Goal: Transaction & Acquisition: Purchase product/service

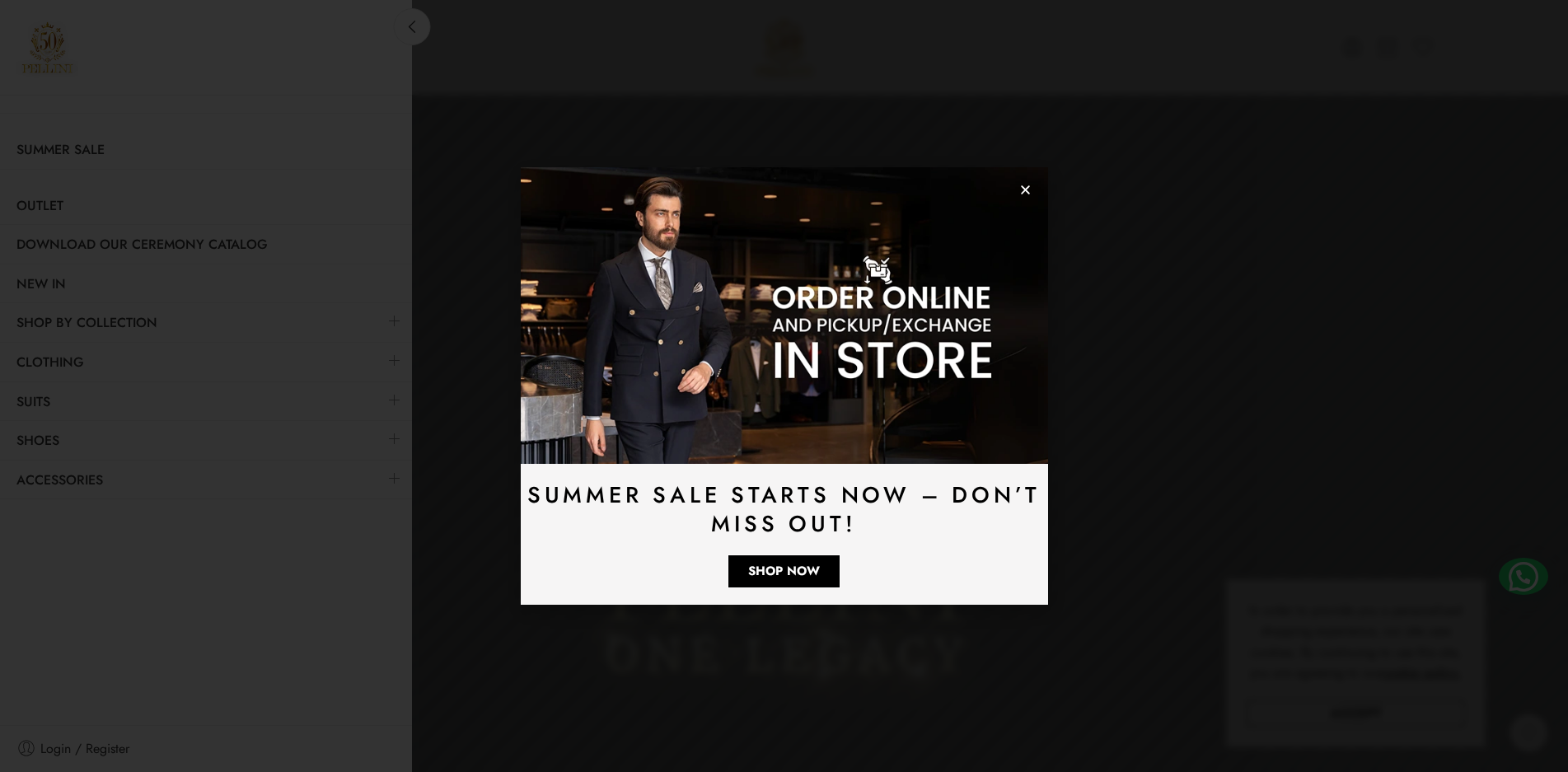
click at [1022, 192] on use "Close" at bounding box center [1025, 190] width 9 height 9
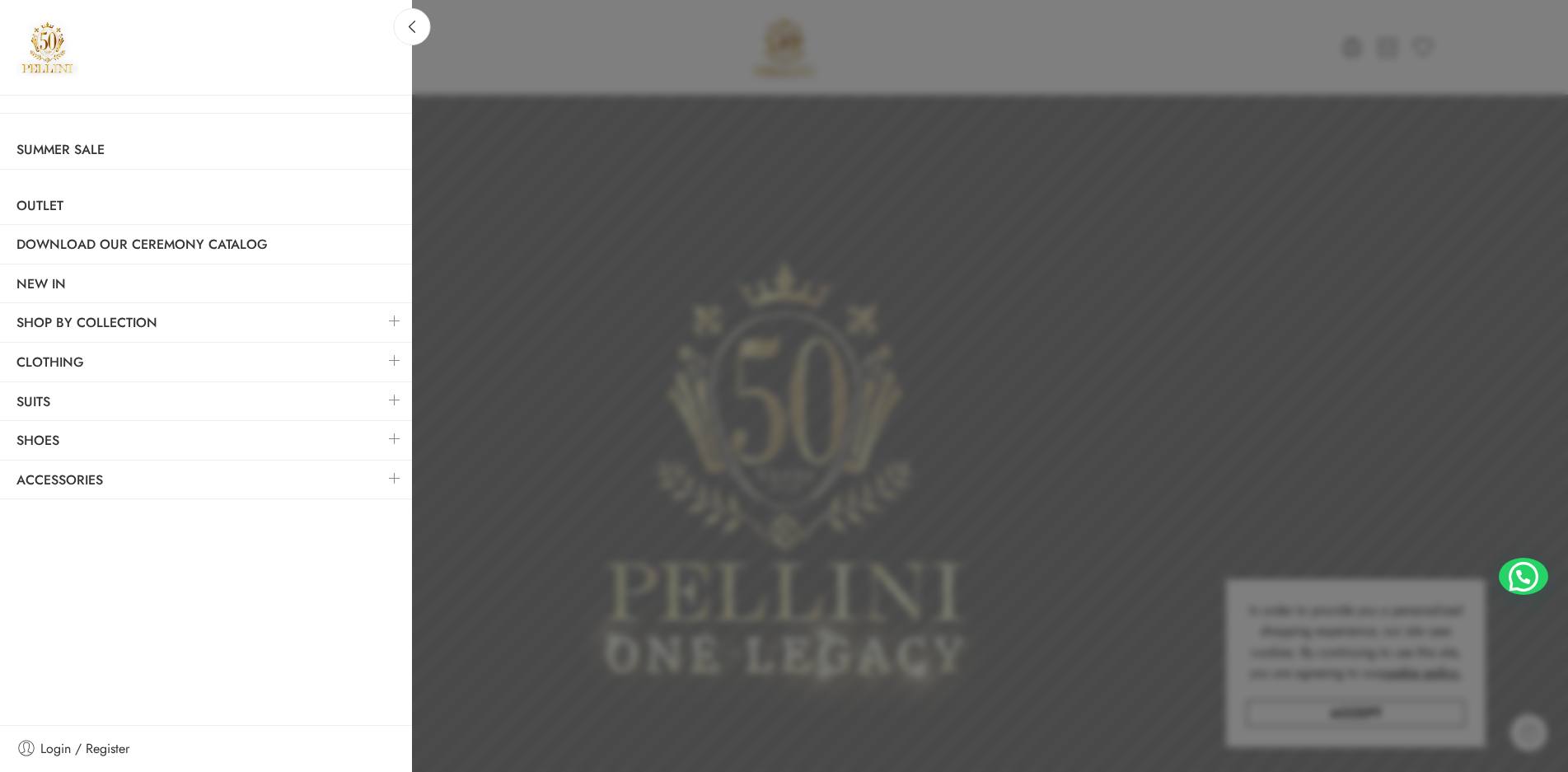
click at [392, 360] on link at bounding box center [395, 360] width 35 height 36
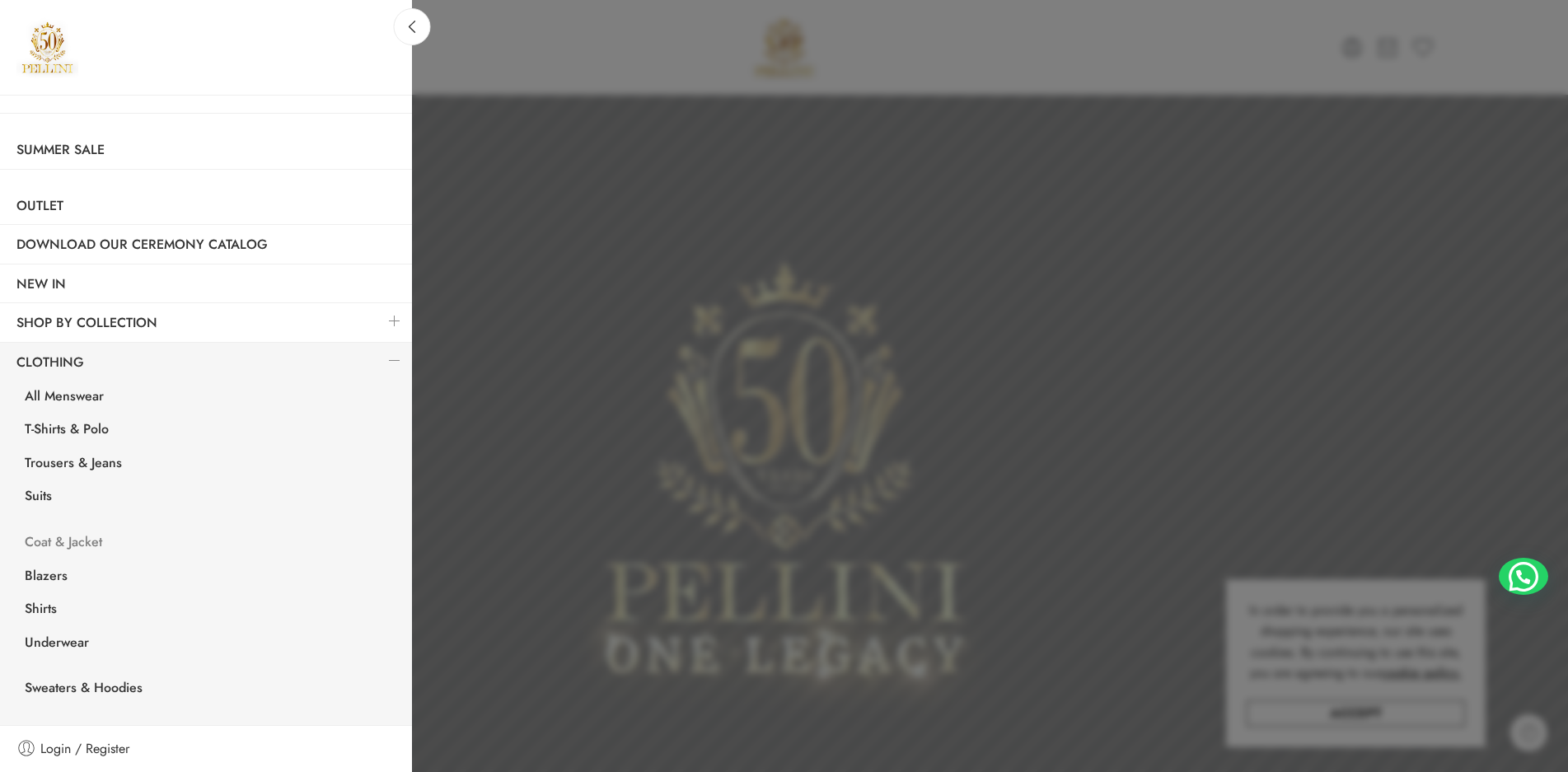
click at [78, 533] on link "Coat & Jacket" at bounding box center [210, 544] width 404 height 34
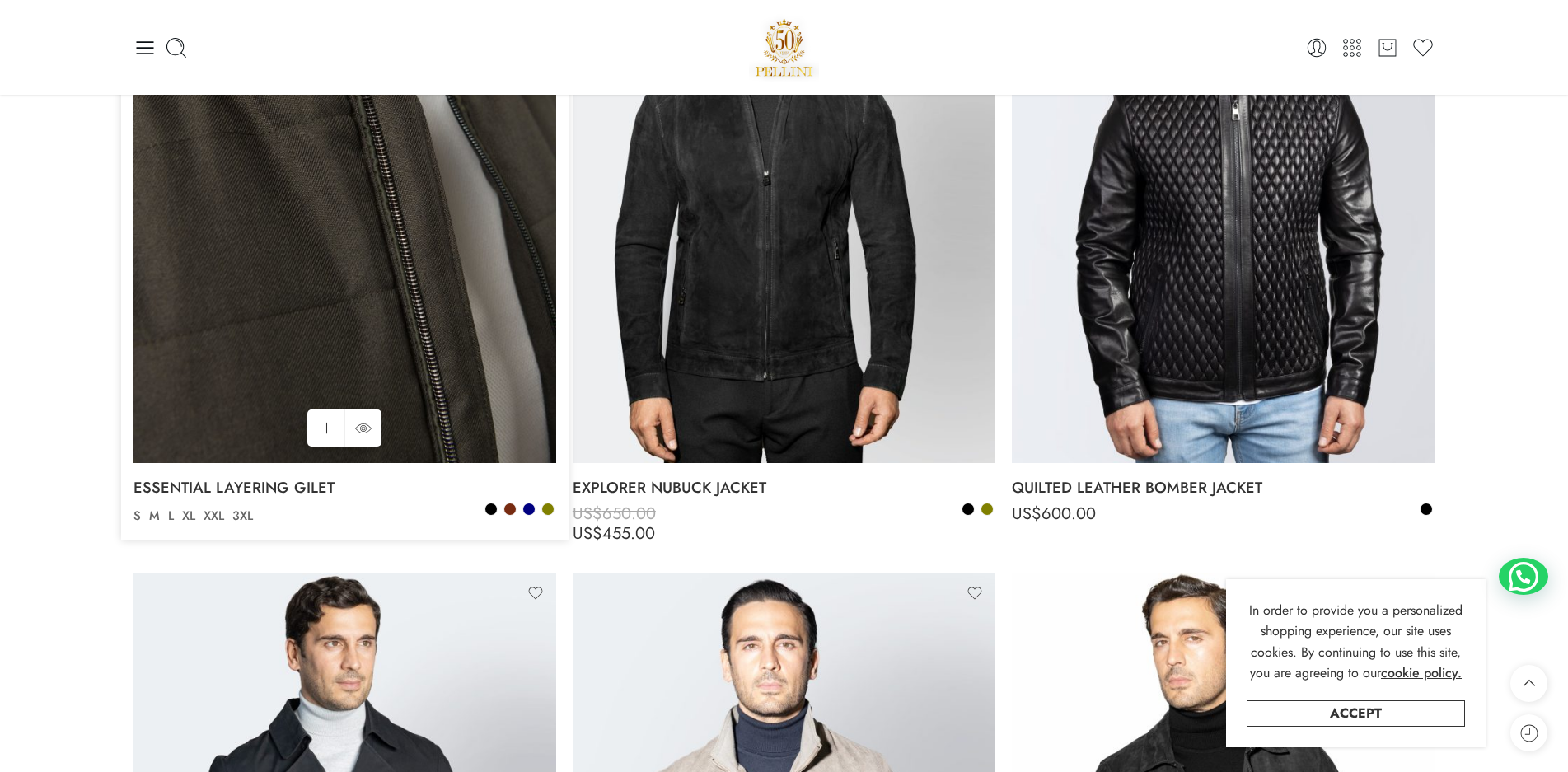
scroll to position [989, 0]
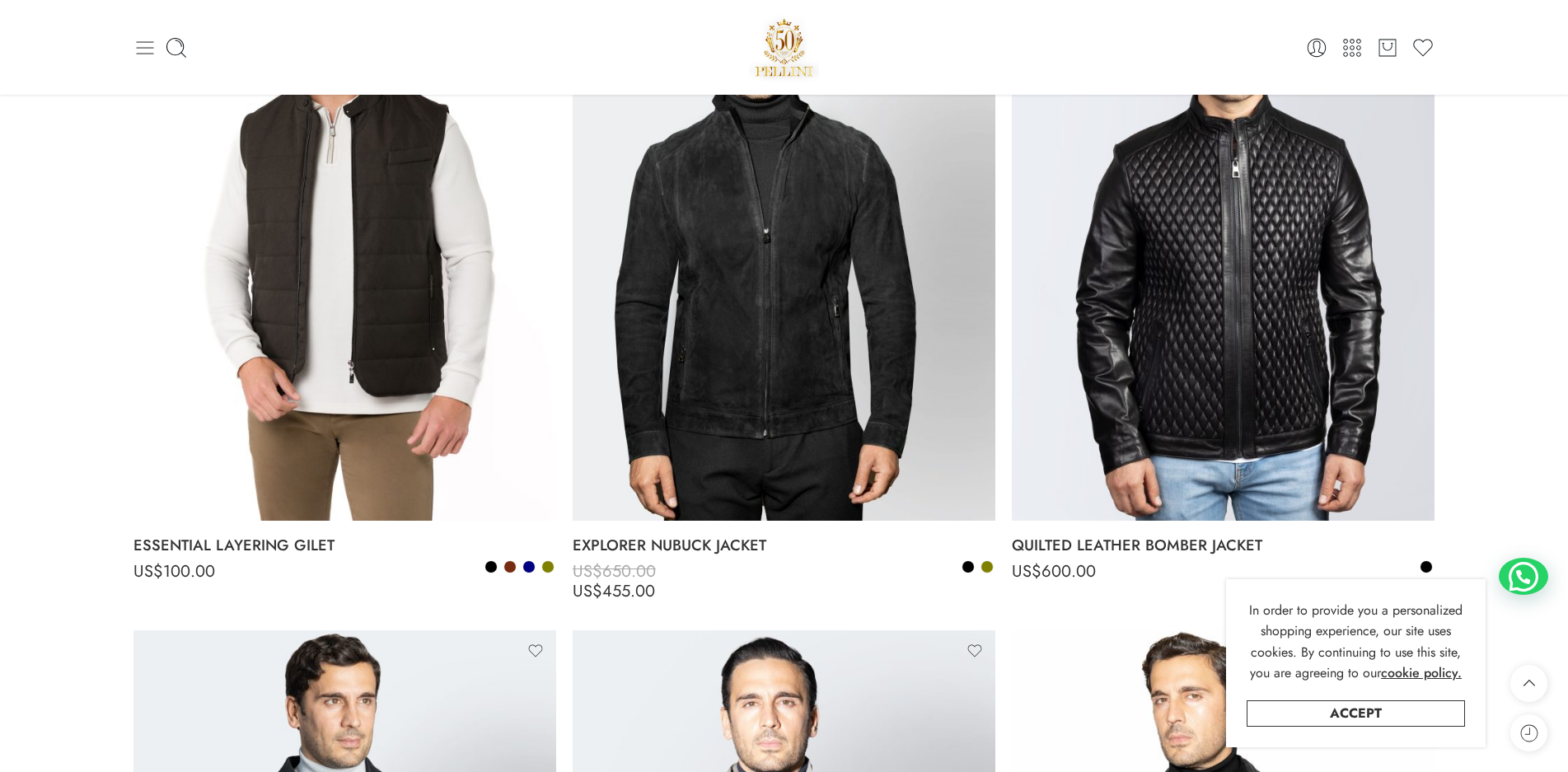
click at [143, 51] on icon at bounding box center [145, 48] width 23 height 23
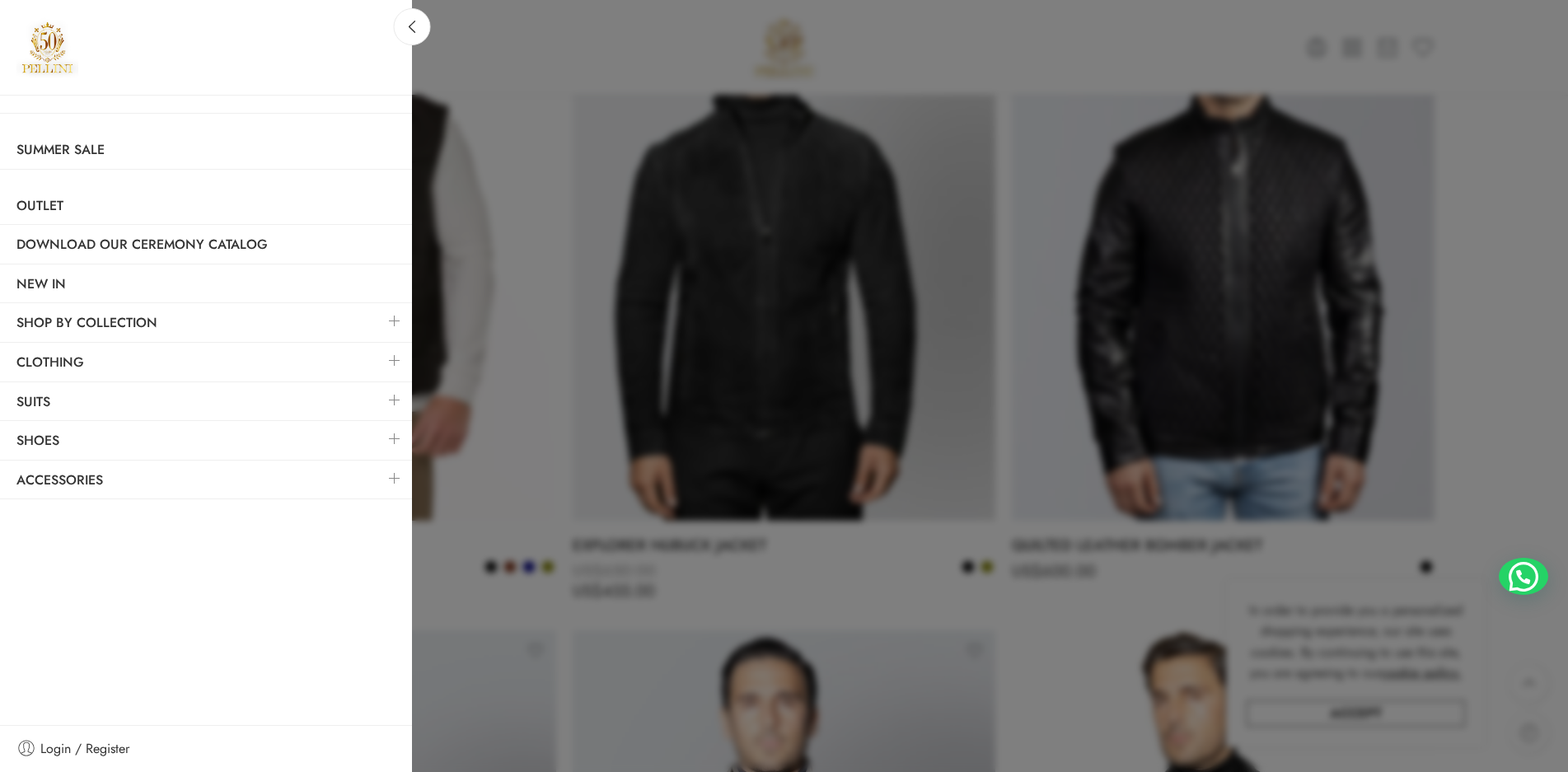
click at [392, 360] on link at bounding box center [395, 360] width 35 height 36
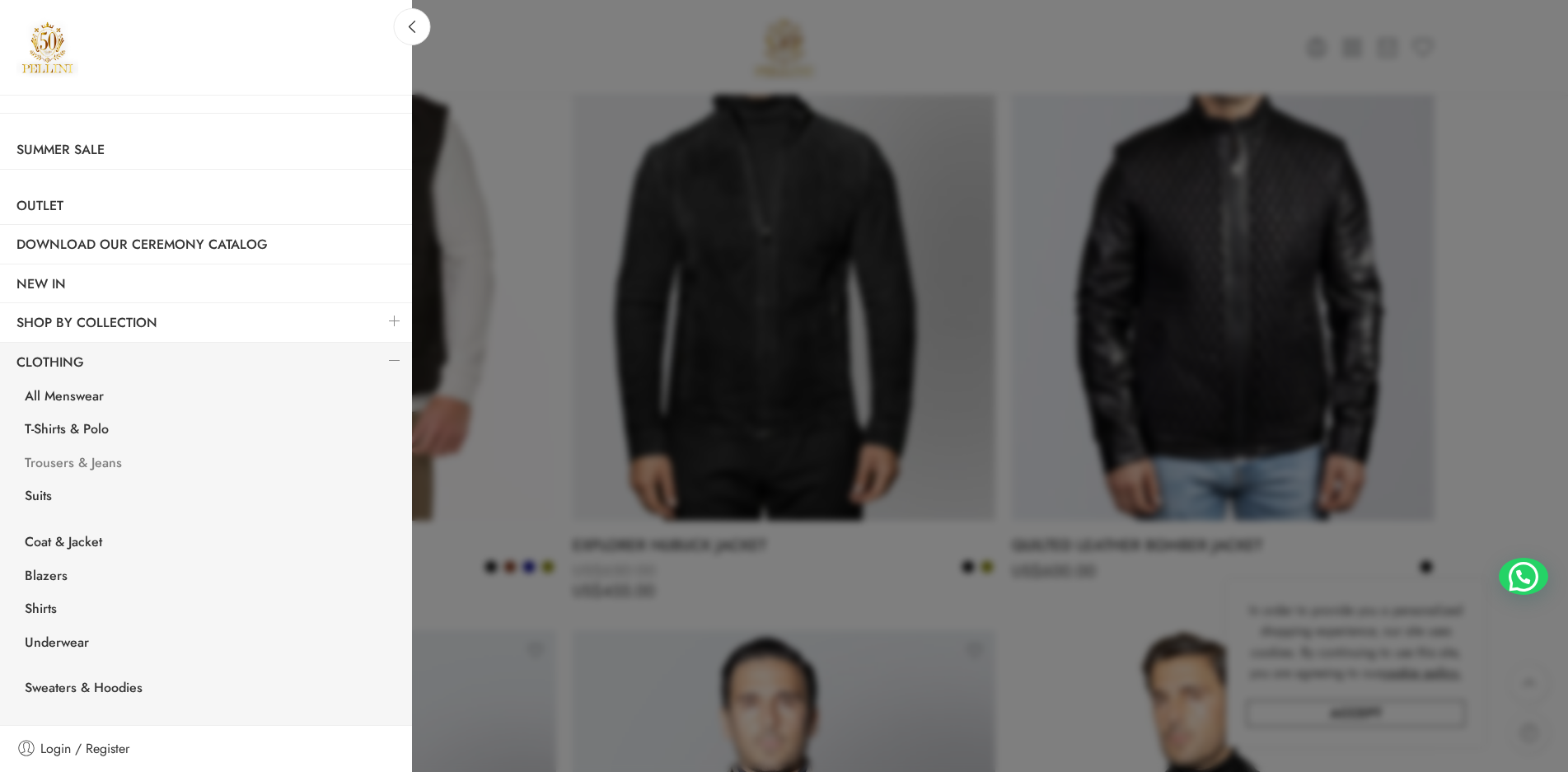
click at [79, 459] on link "Trousers & Jeans" at bounding box center [210, 465] width 404 height 34
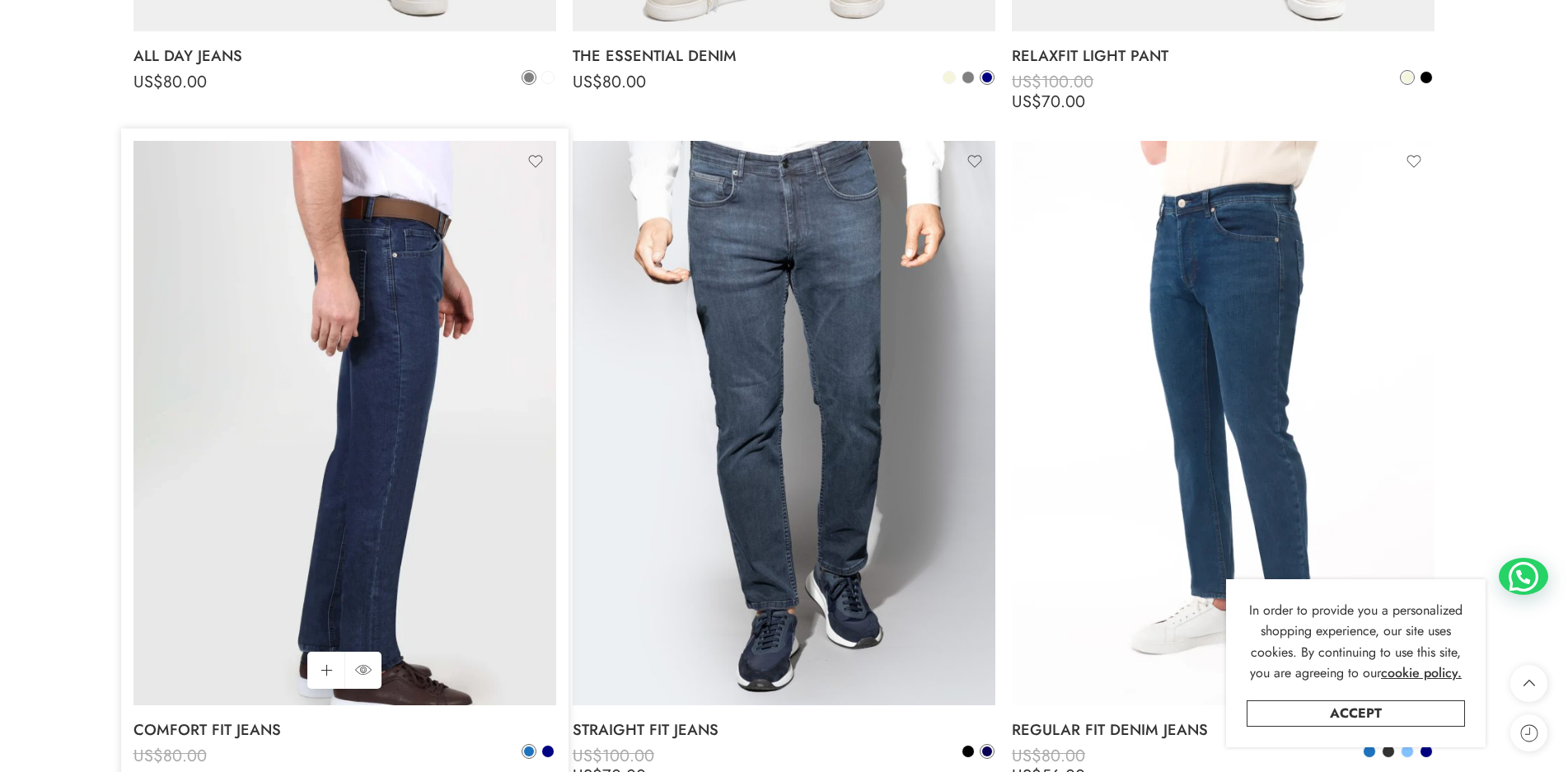
scroll to position [906, 0]
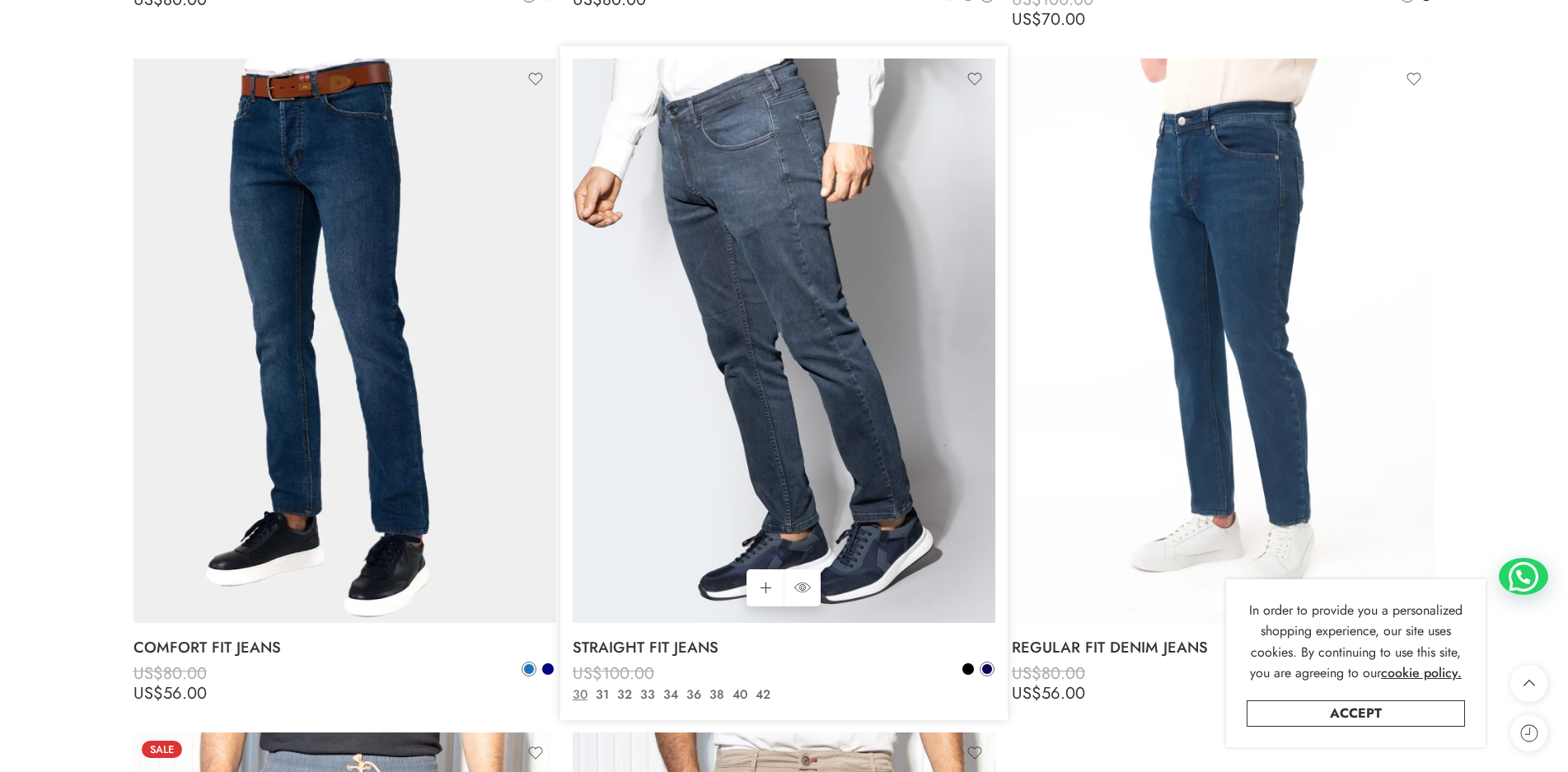
click at [733, 224] on img at bounding box center [783, 340] width 423 height 564
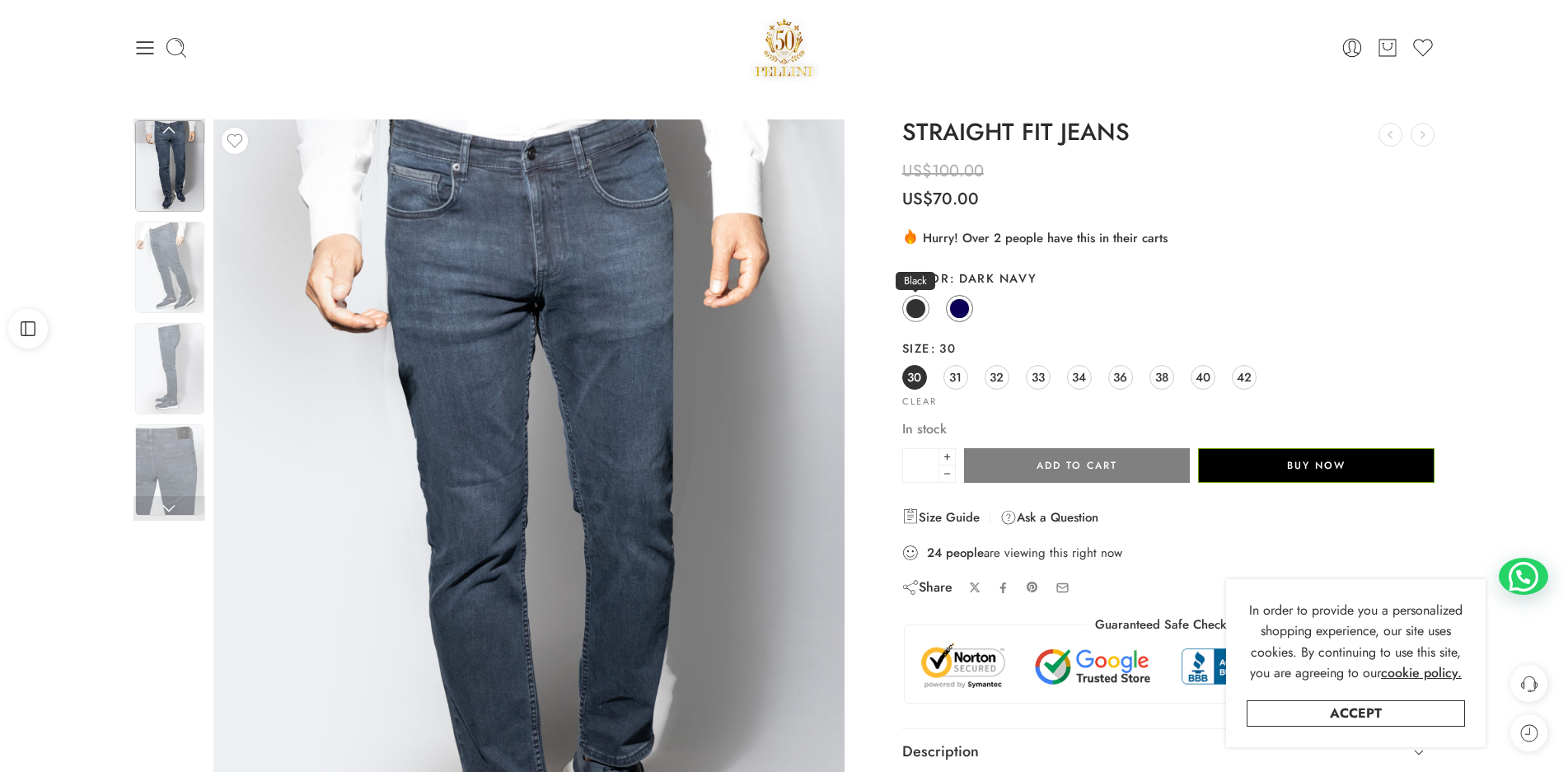
click at [915, 307] on span at bounding box center [916, 309] width 20 height 20
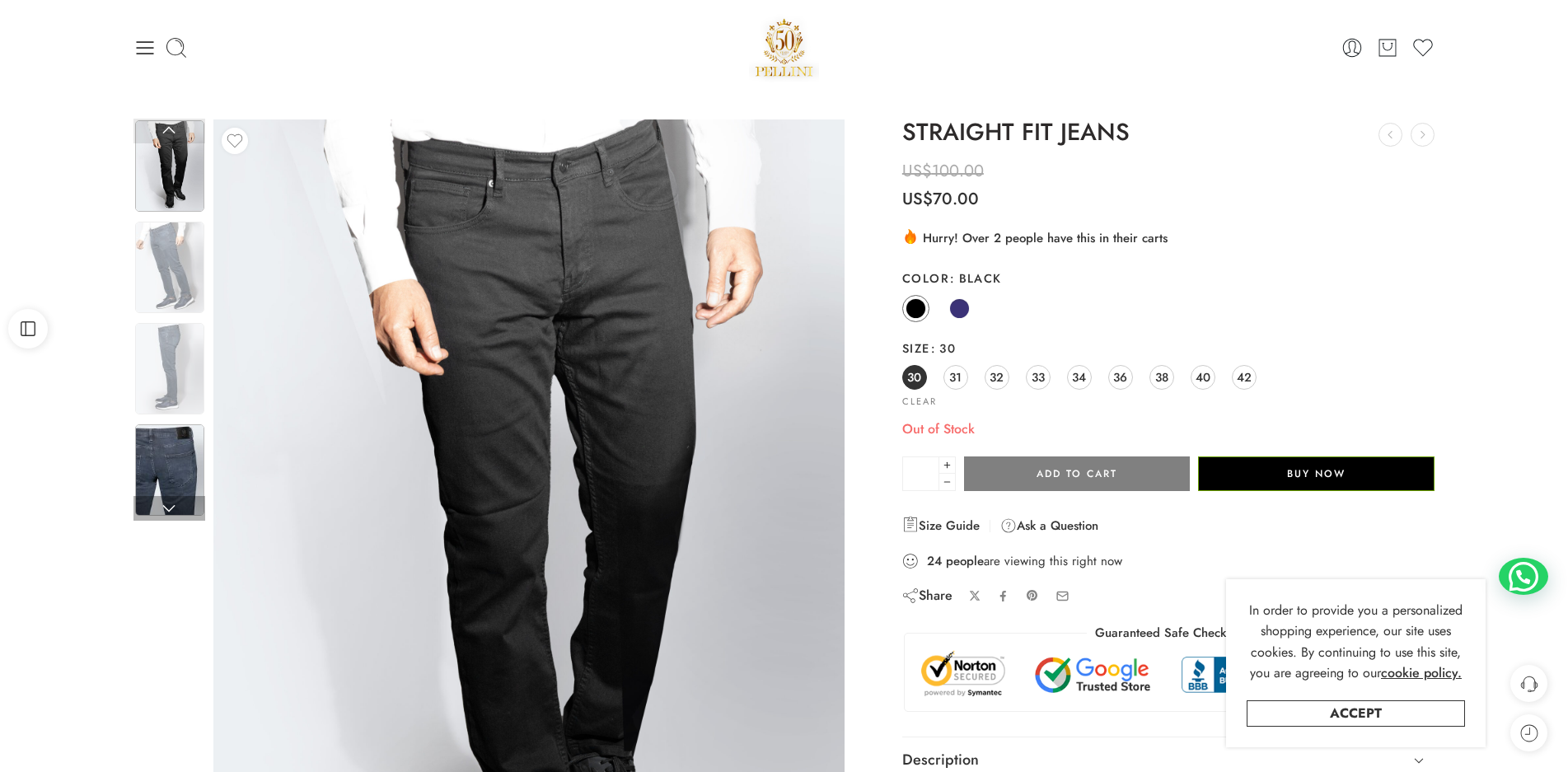
click at [170, 463] on img at bounding box center [169, 470] width 69 height 92
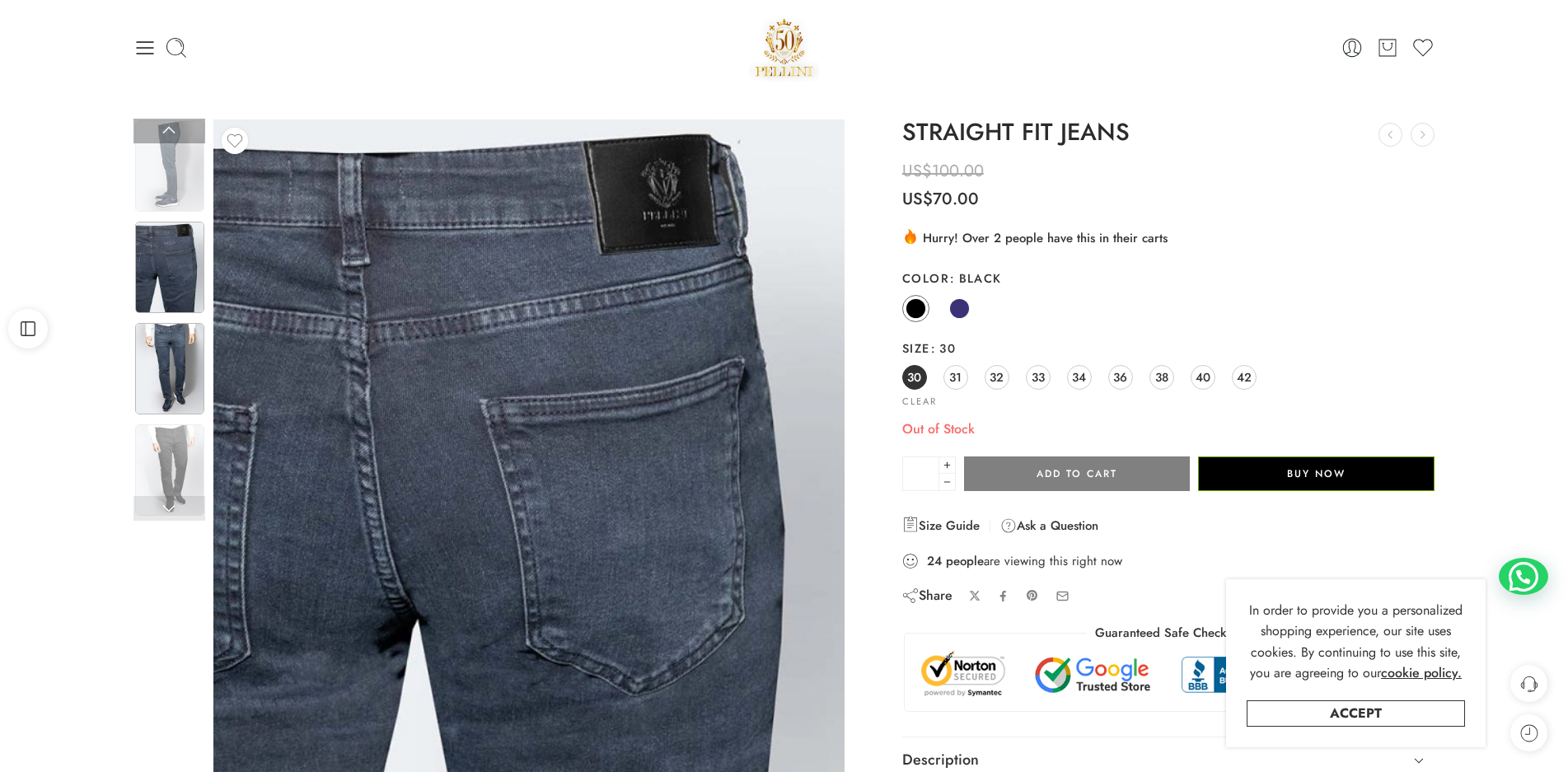
click at [171, 340] on img at bounding box center [169, 369] width 69 height 92
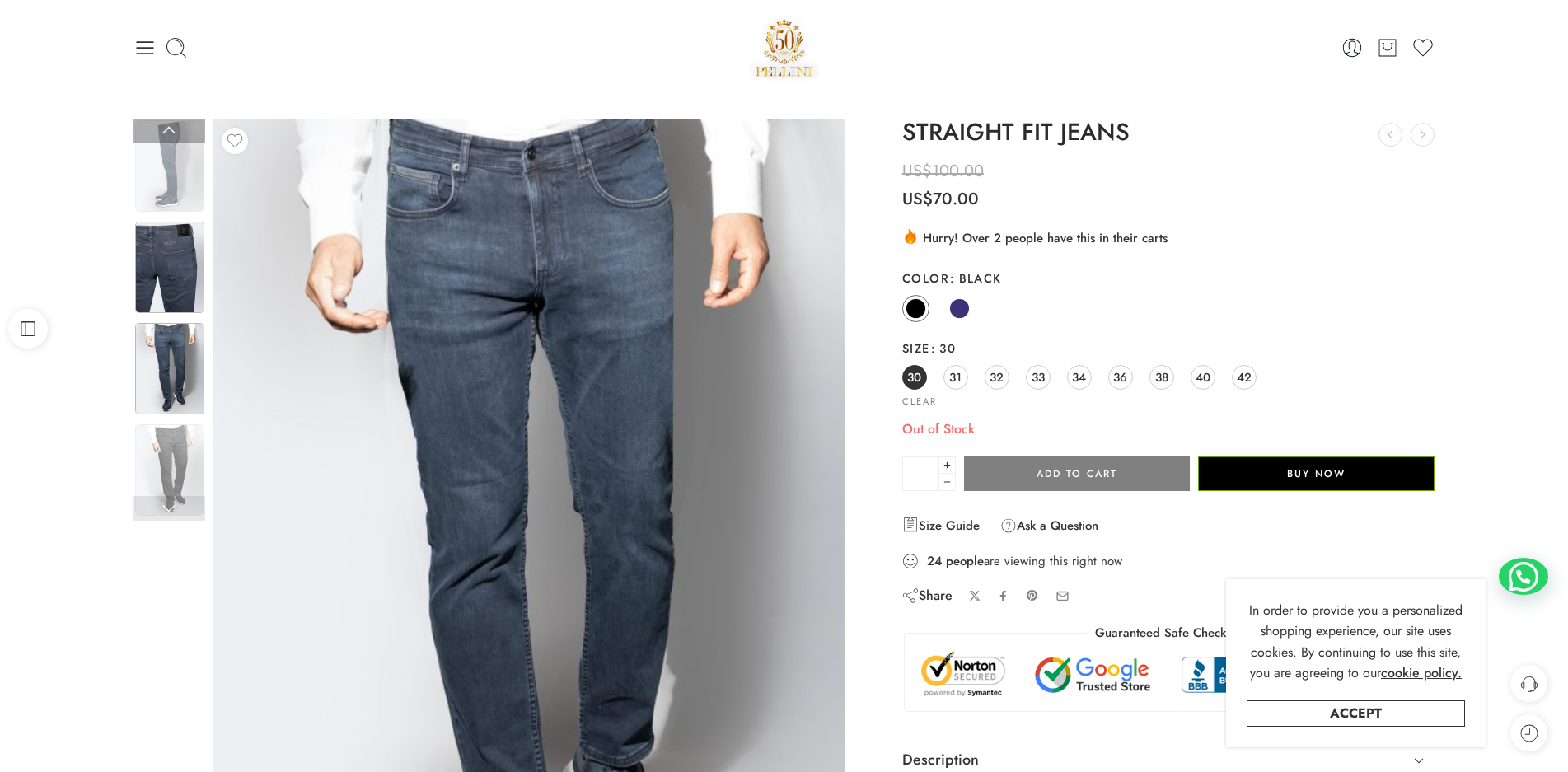
click at [173, 274] on img at bounding box center [169, 268] width 69 height 92
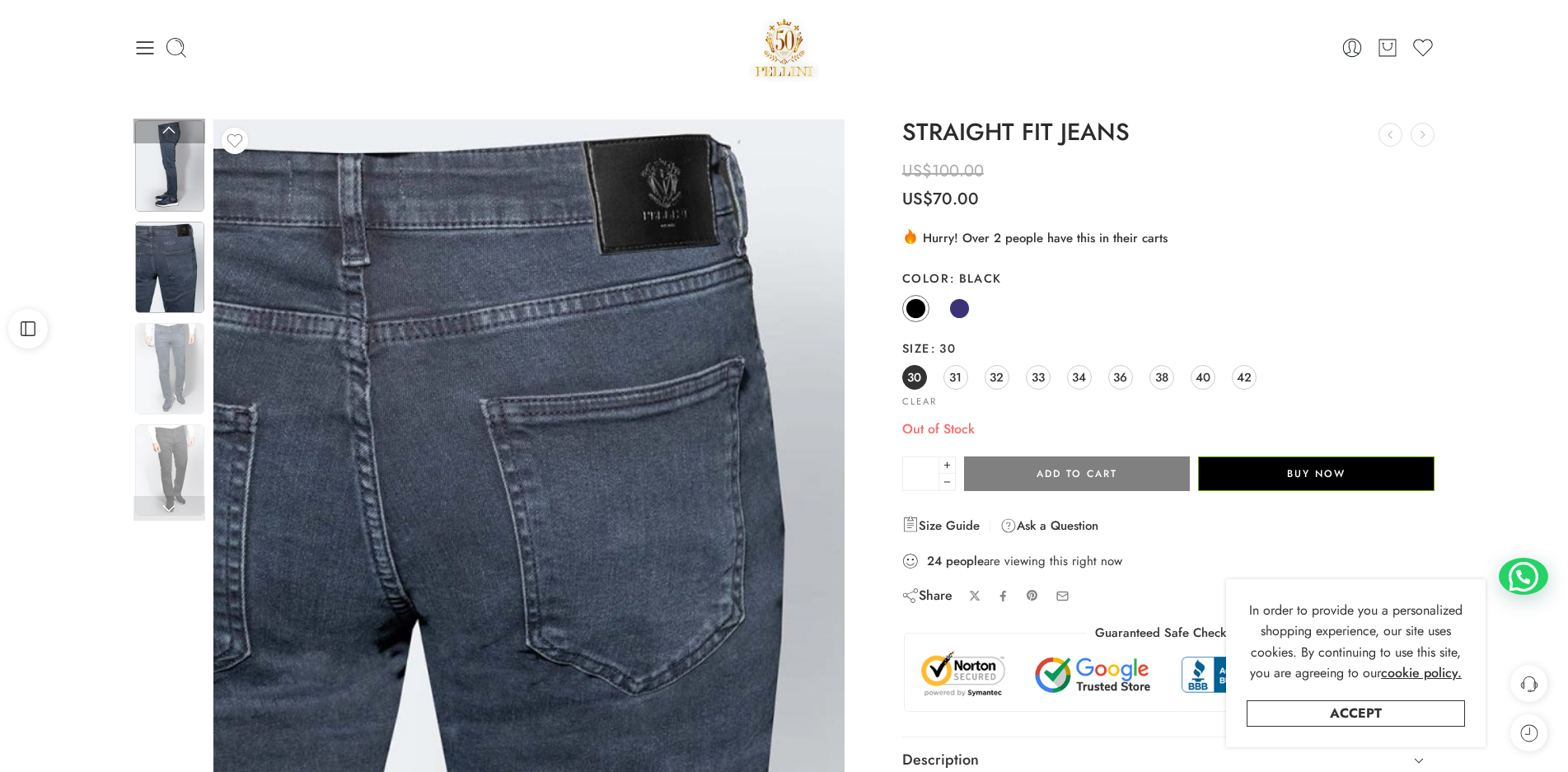
click at [183, 173] on img at bounding box center [169, 166] width 69 height 92
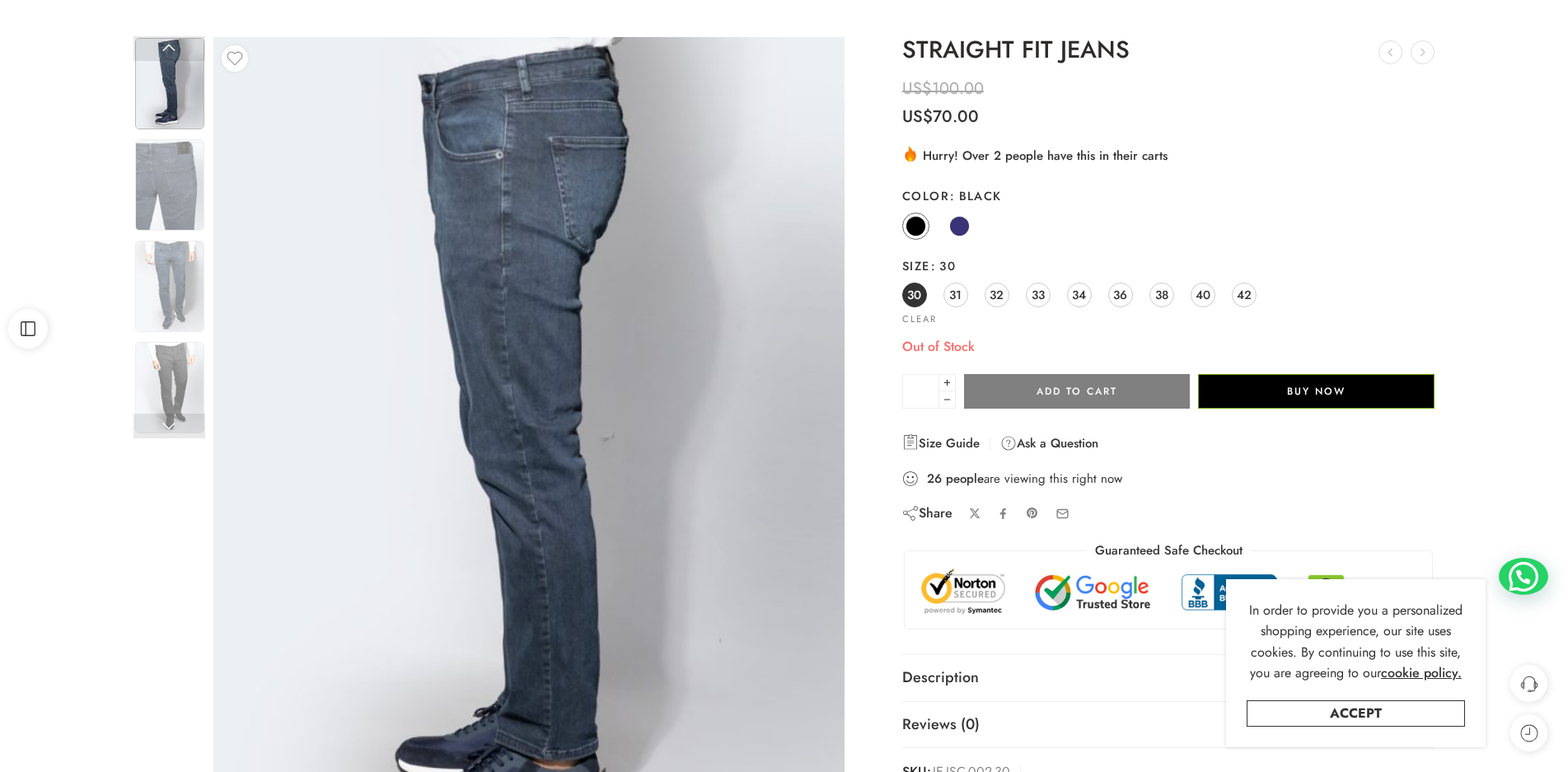
scroll to position [165, 0]
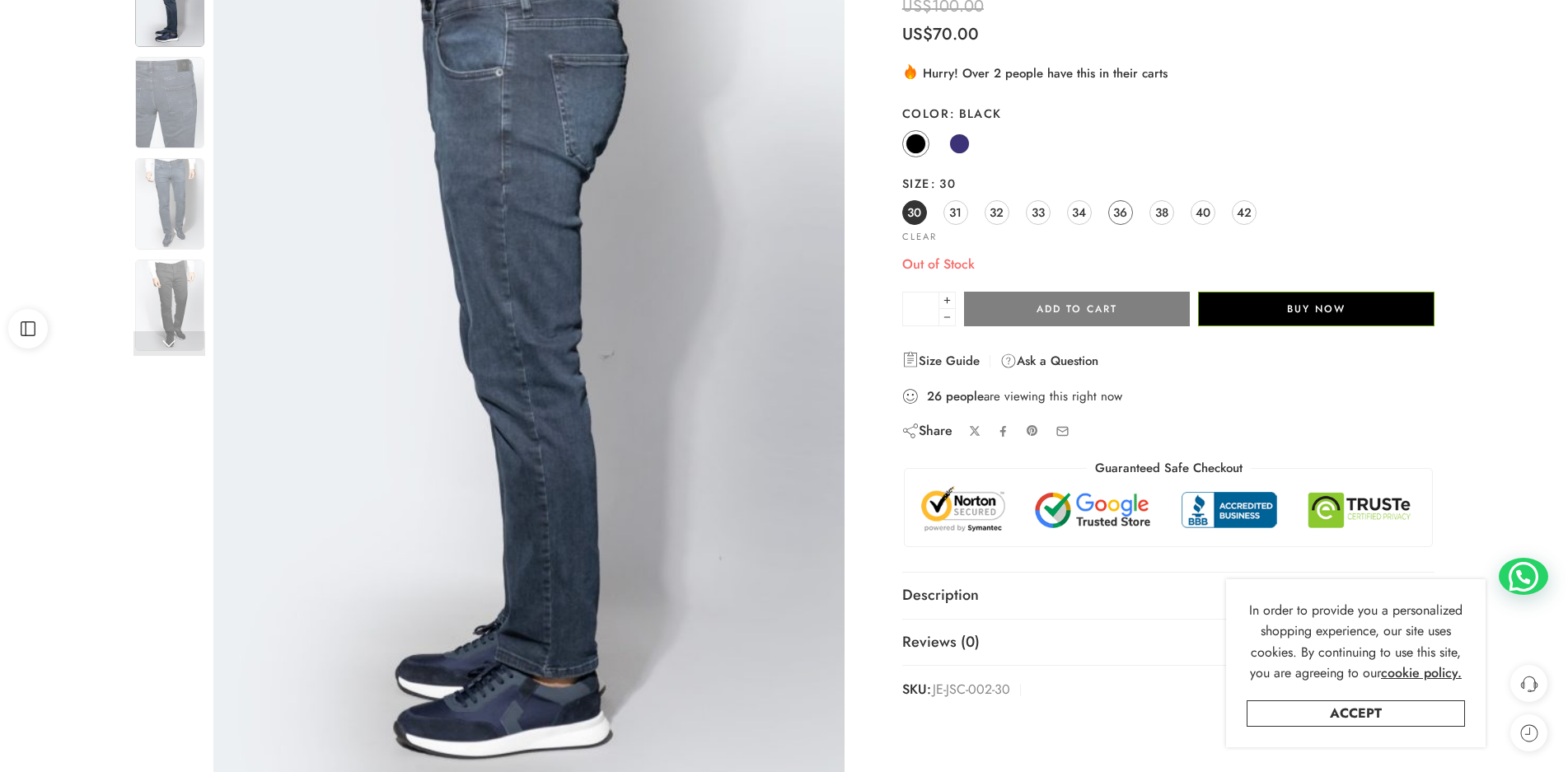
click at [1120, 214] on span "36" at bounding box center [1120, 212] width 14 height 22
click at [1163, 213] on span "38" at bounding box center [1162, 212] width 14 height 22
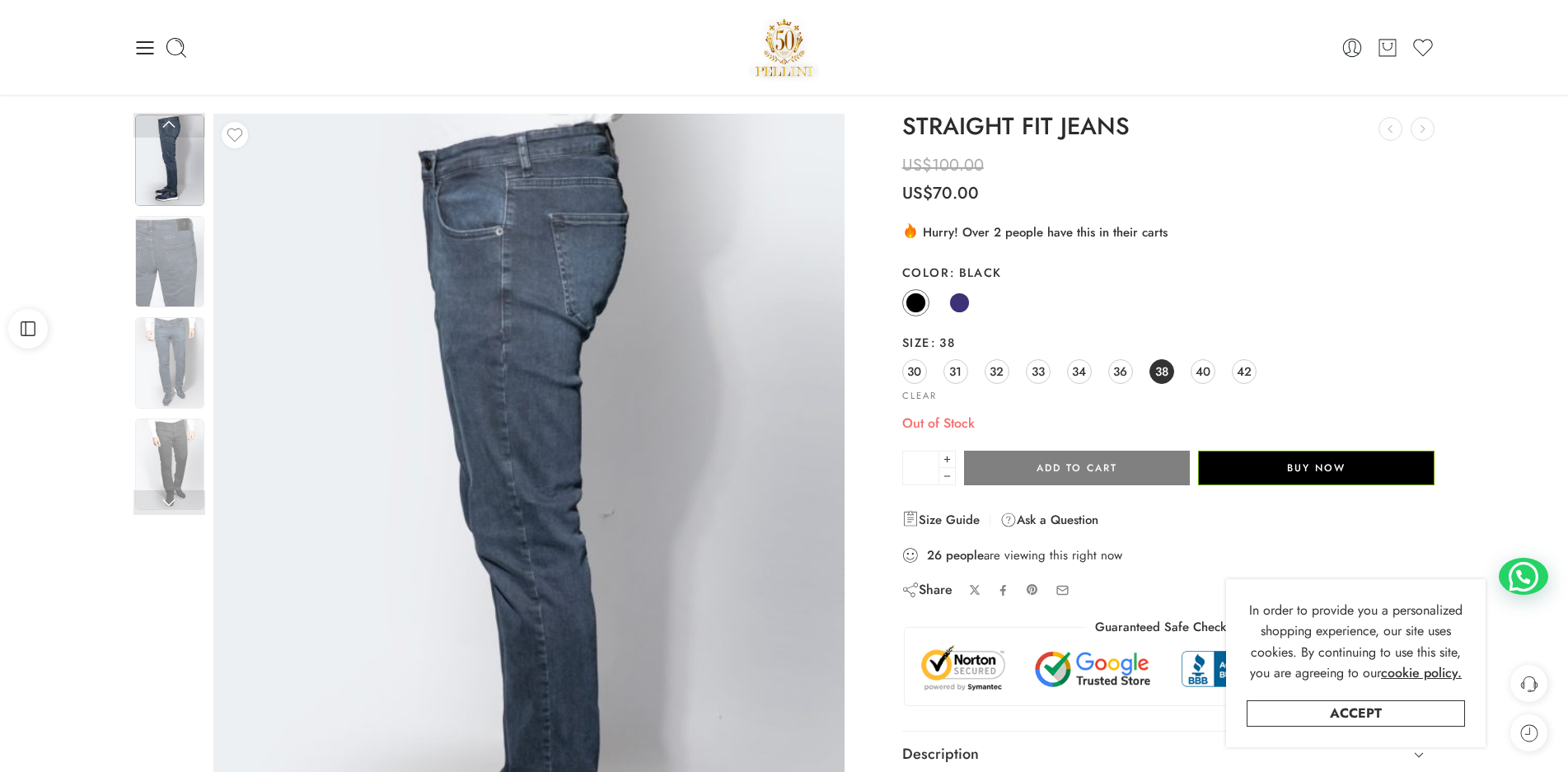
scroll to position [0, 0]
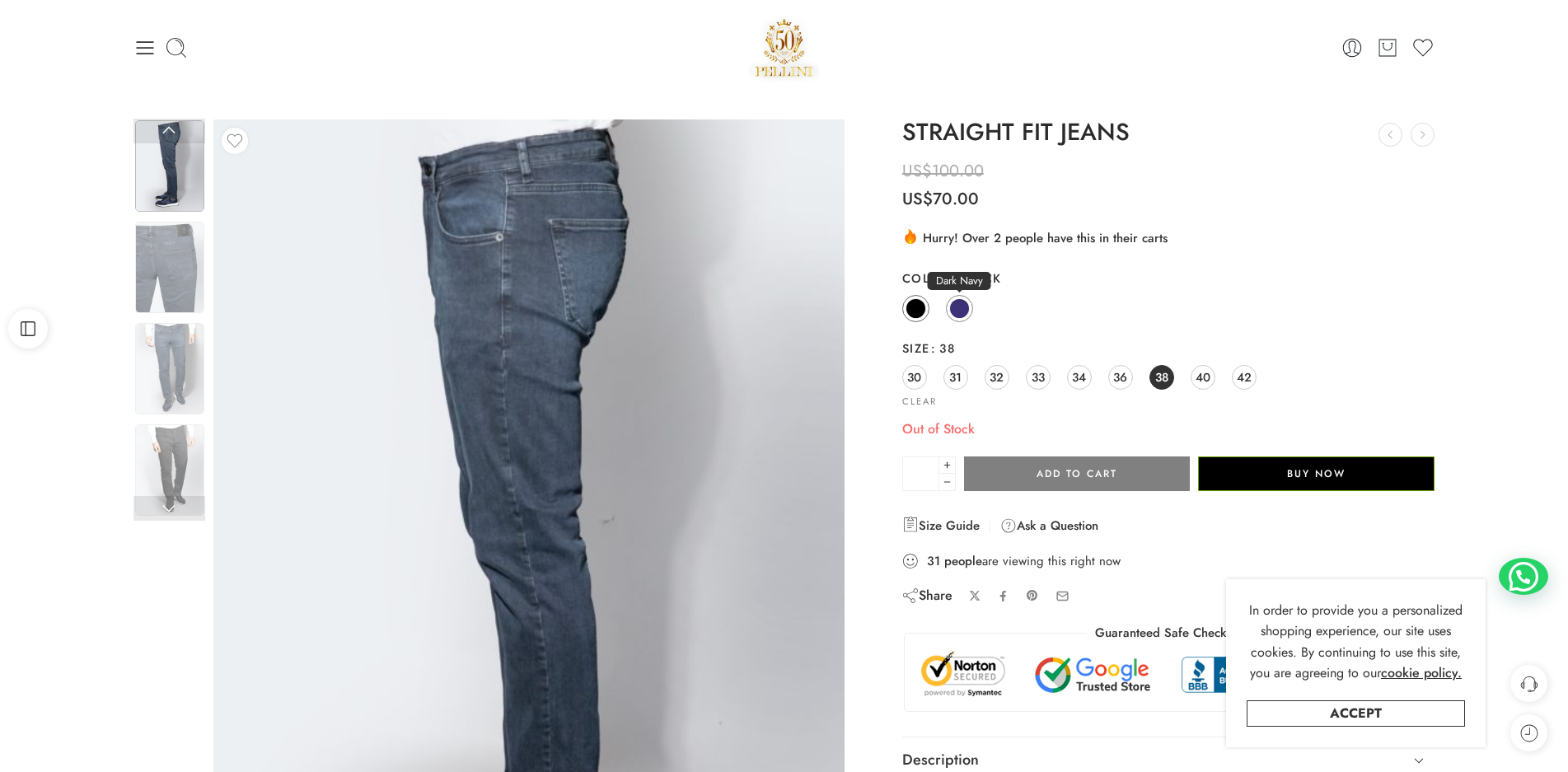
click at [952, 307] on span at bounding box center [959, 309] width 20 height 20
click at [918, 307] on span at bounding box center [916, 309] width 20 height 20
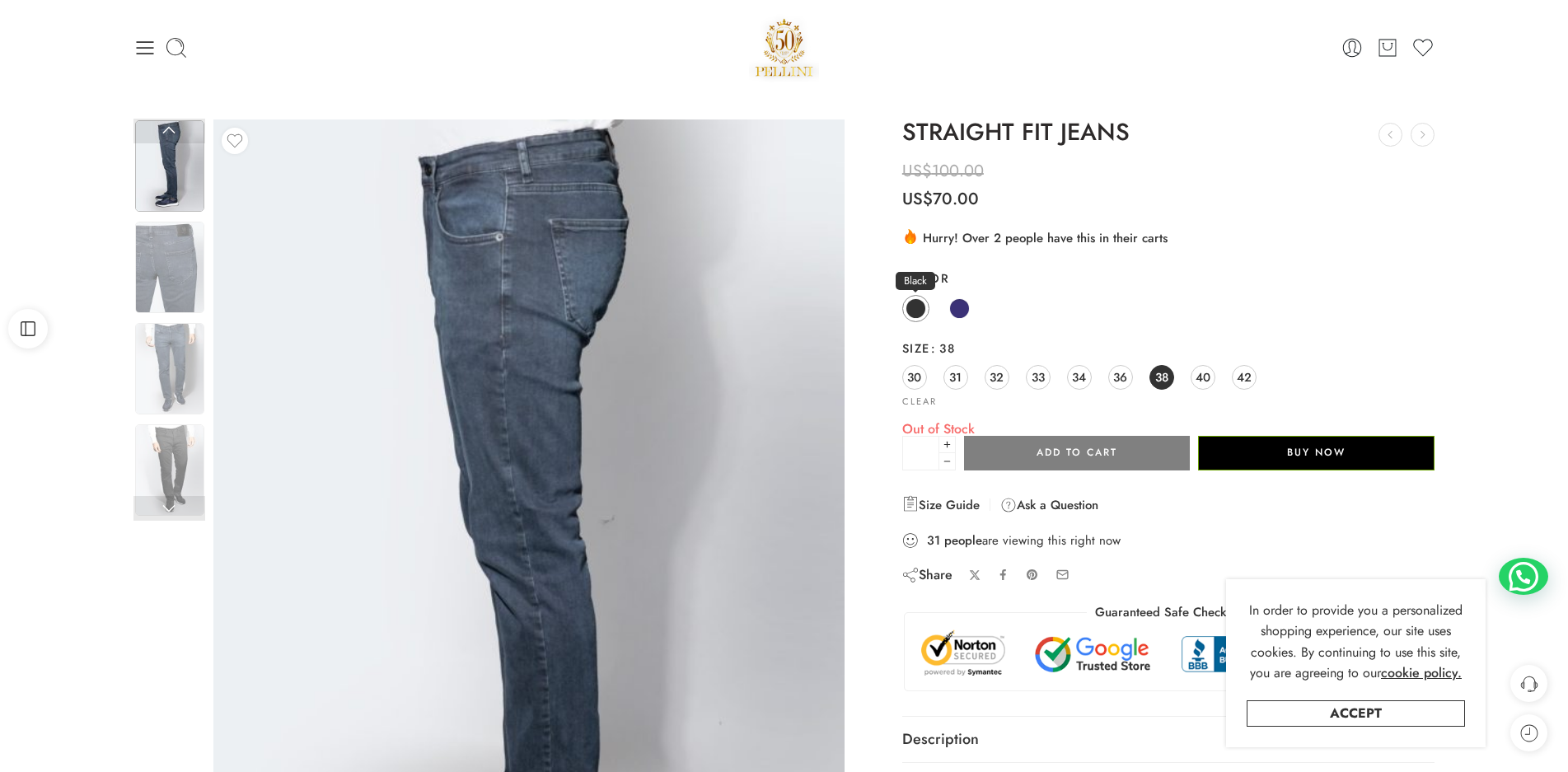
click at [918, 307] on span at bounding box center [916, 309] width 20 height 20
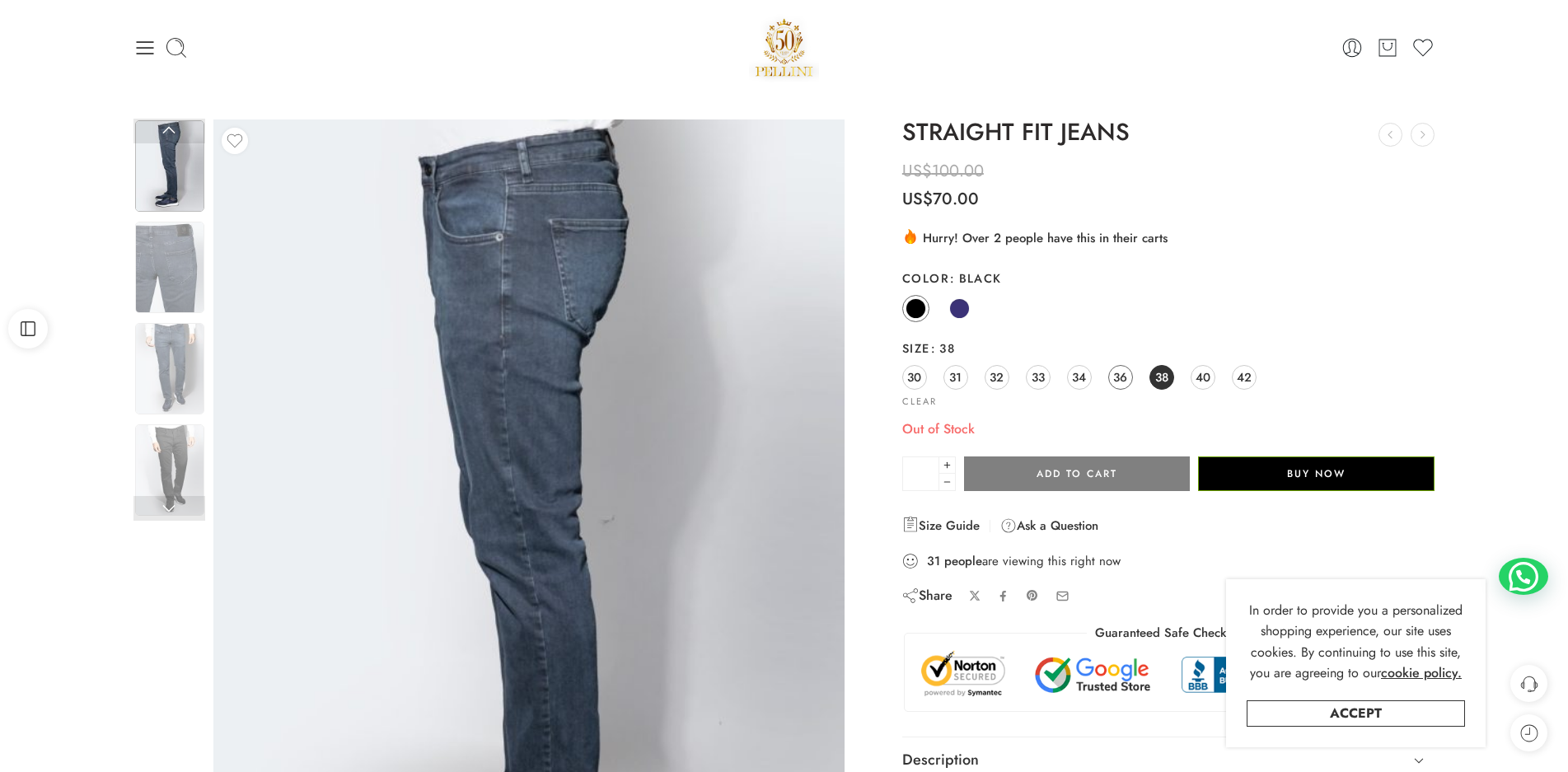
click at [1120, 376] on span "36" at bounding box center [1120, 377] width 14 height 22
click at [1078, 375] on span "34" at bounding box center [1079, 377] width 14 height 22
click at [1045, 374] on span "33" at bounding box center [1038, 377] width 14 height 22
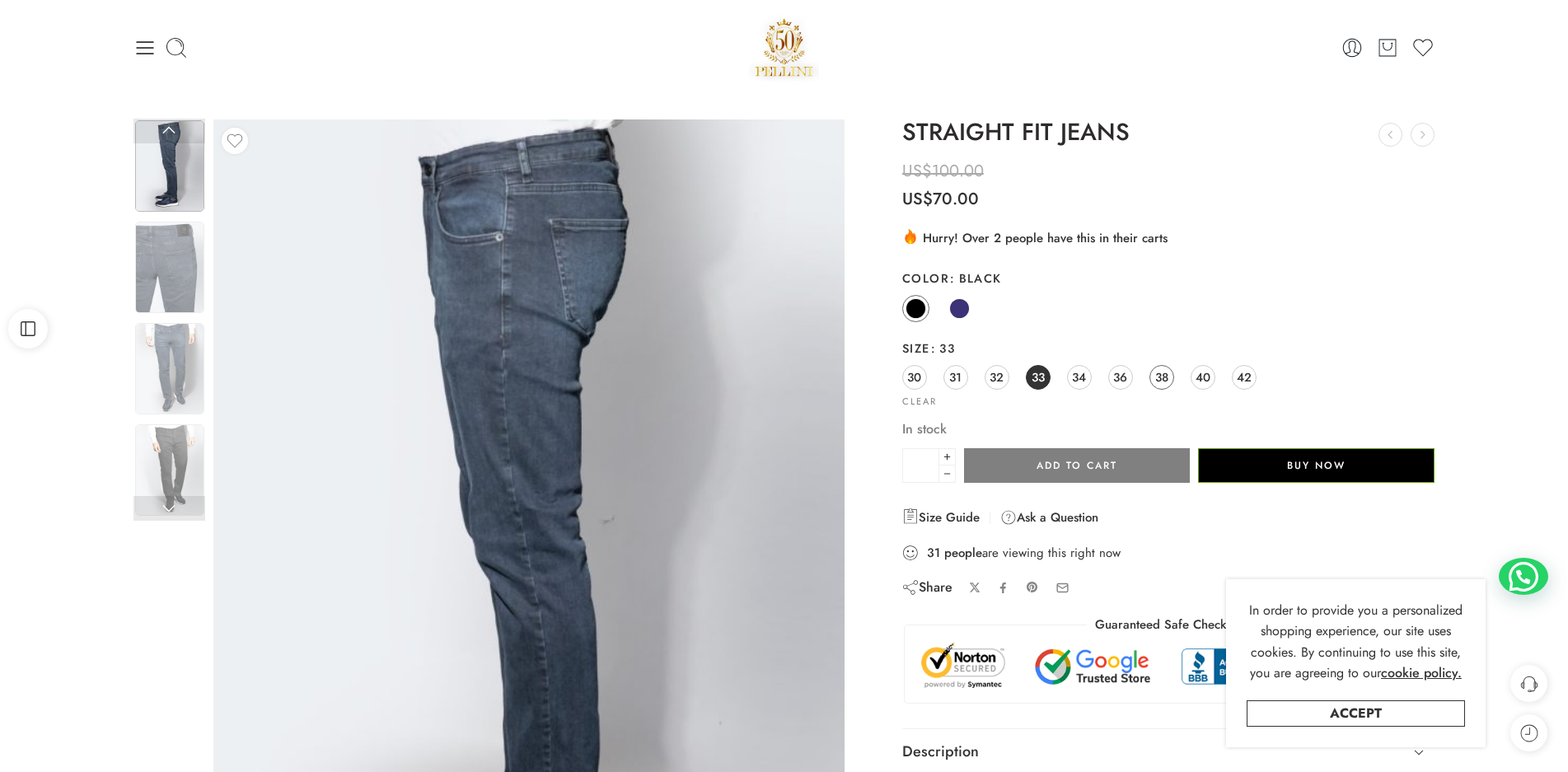
click at [1158, 375] on span "38" at bounding box center [1162, 377] width 14 height 22
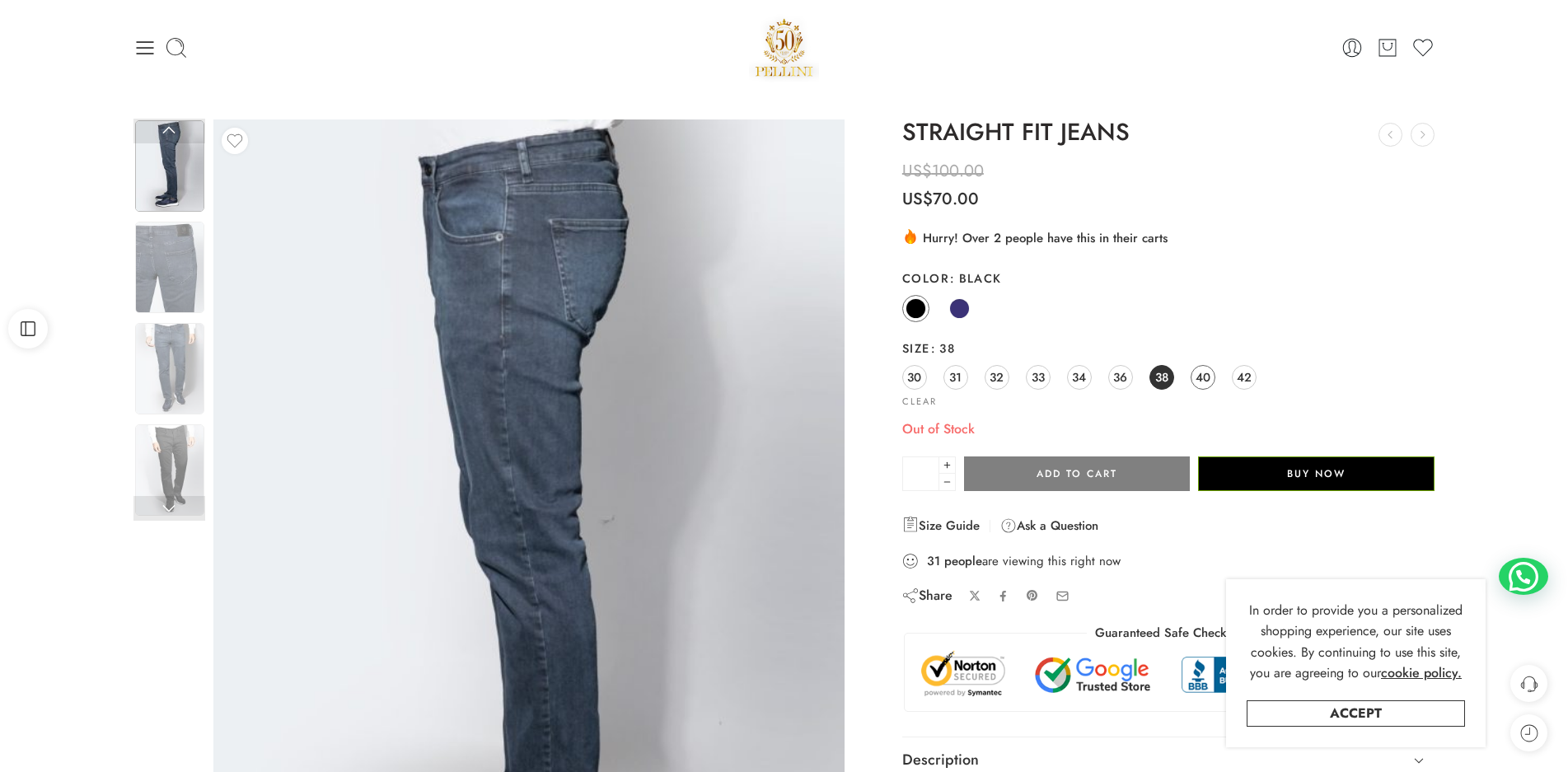
click at [1196, 377] on span "40" at bounding box center [1202, 377] width 14 height 22
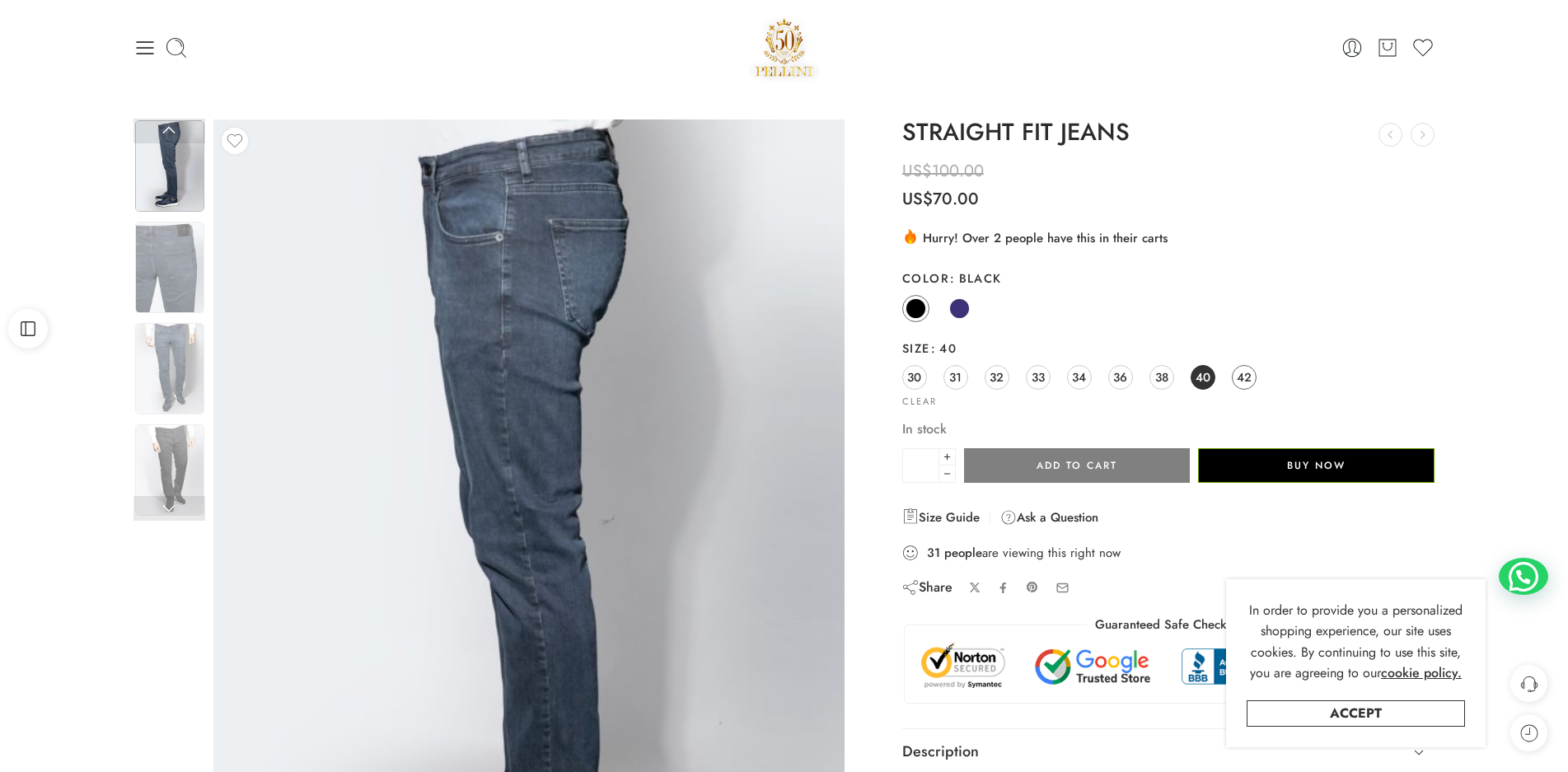
click at [1244, 377] on span "42" at bounding box center [1243, 377] width 14 height 22
click at [1116, 376] on span "36" at bounding box center [1120, 377] width 14 height 22
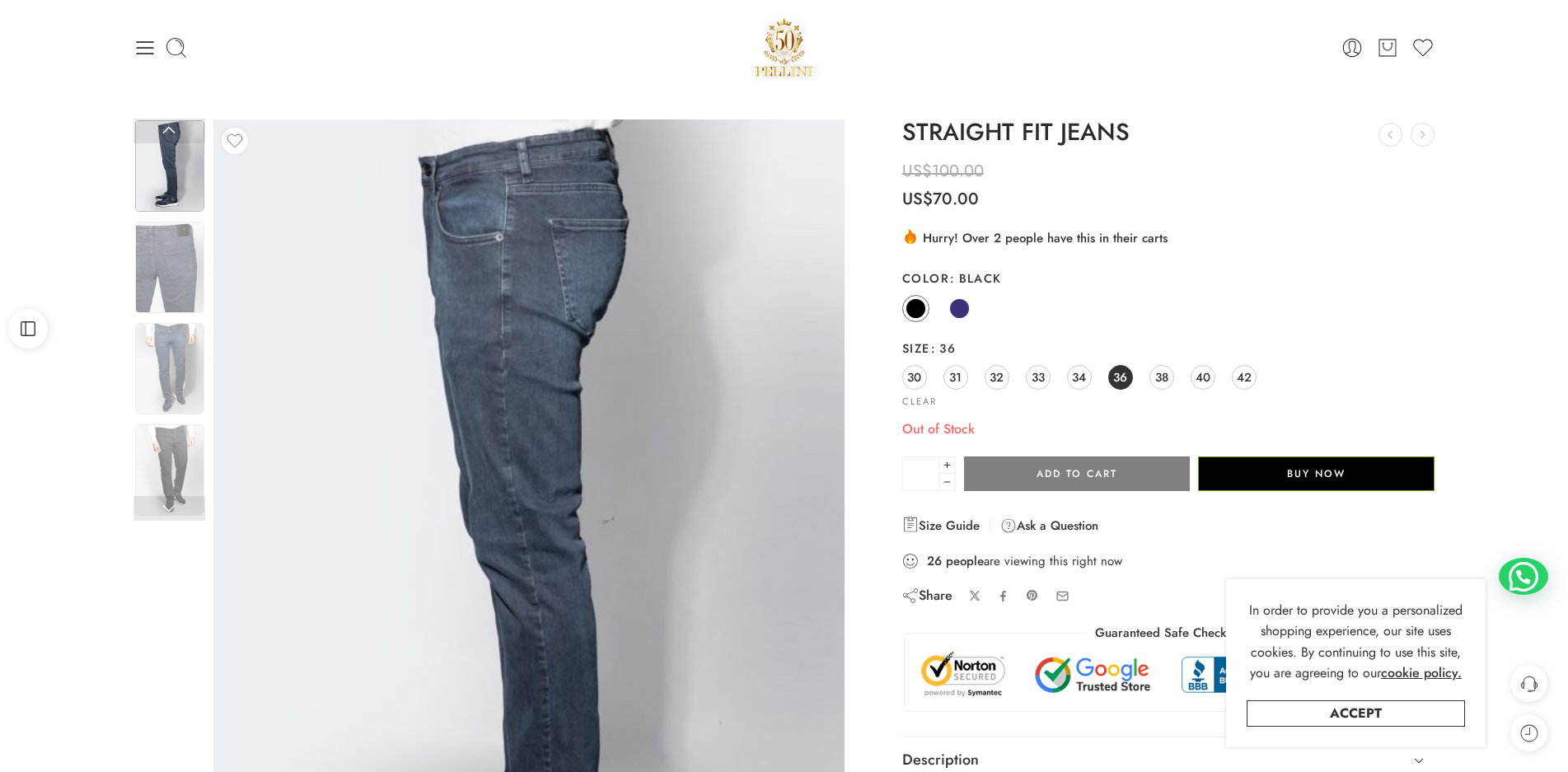
click at [38, 322] on icon at bounding box center [27, 328] width 23 height 18
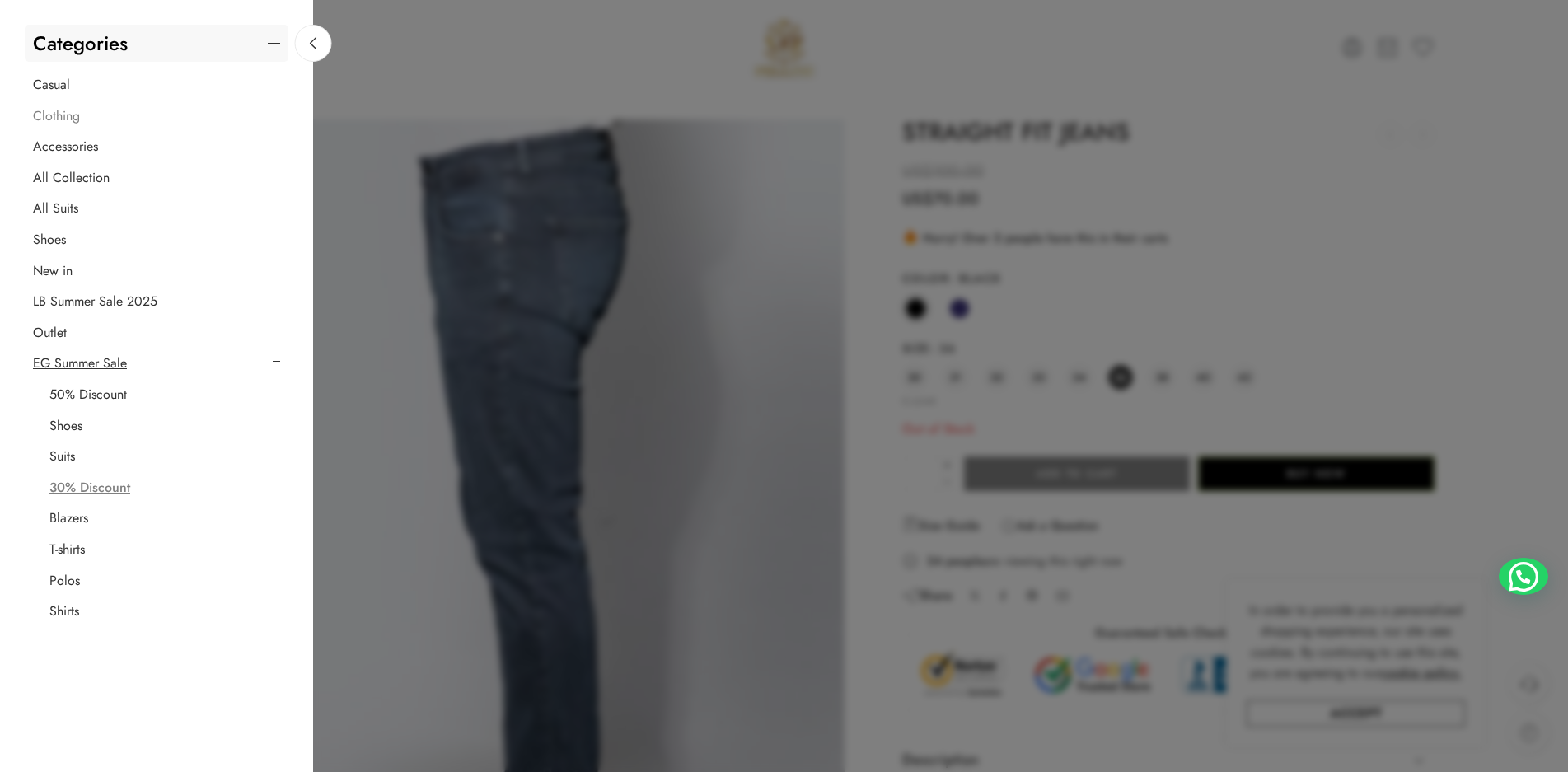
click at [66, 116] on link "Clothing" at bounding box center [56, 116] width 47 height 16
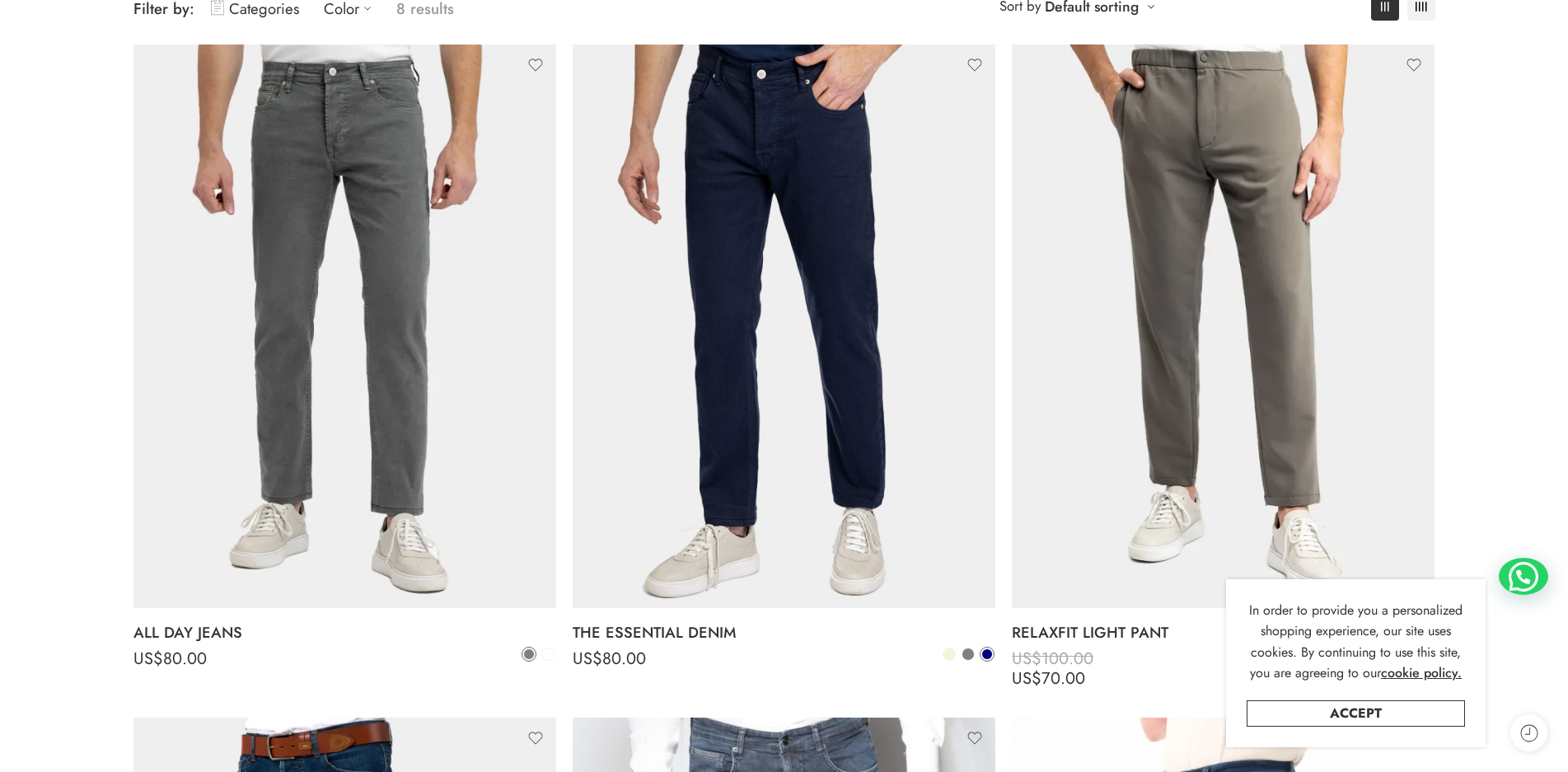
scroll to position [247, 0]
click at [969, 654] on span at bounding box center [969, 655] width 12 height 12
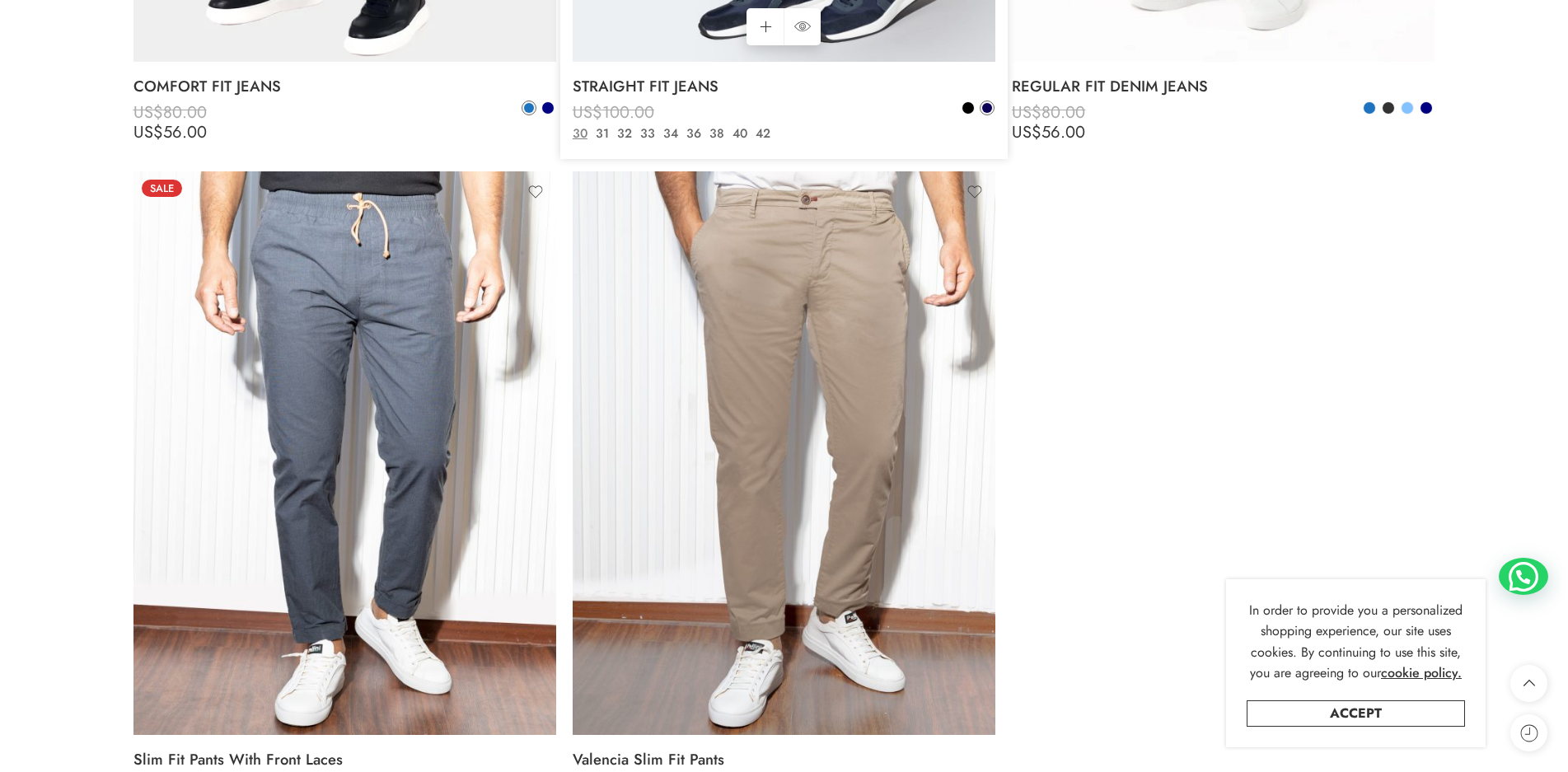
scroll to position [1483, 0]
